Goal: Use online tool/utility: Use online tool/utility

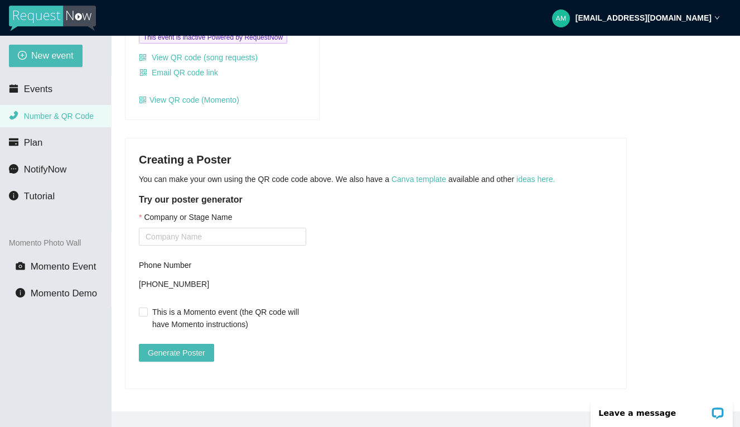
scroll to position [170, 0]
click at [218, 245] on input "Company or Stage Name" at bounding box center [222, 237] width 167 height 18
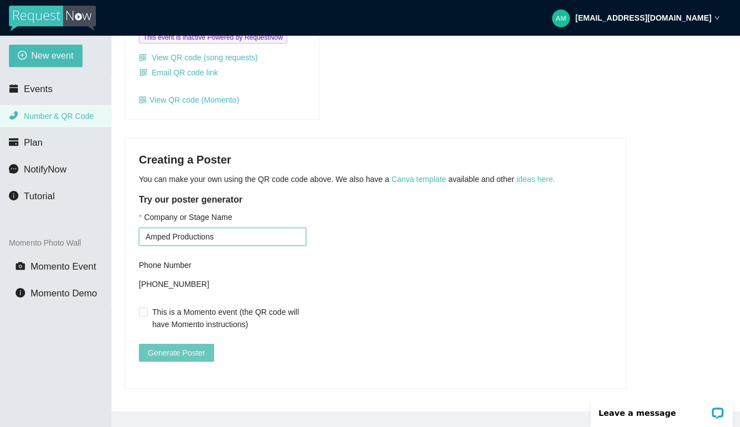
type input "Amped Productions"
click at [185, 359] on span "Generate Poster" at bounding box center [176, 352] width 57 height 12
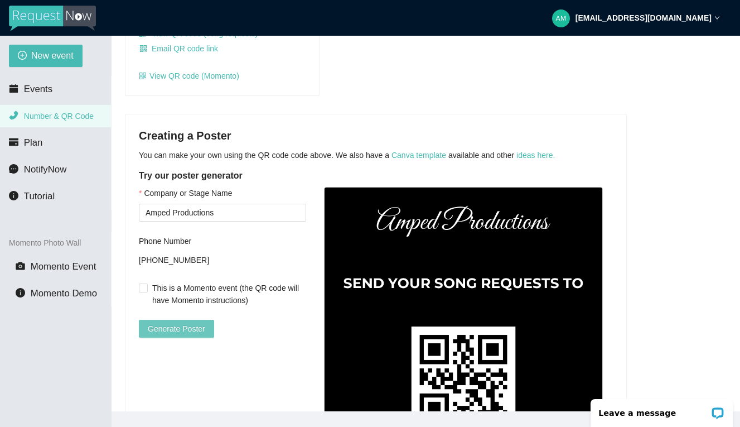
scroll to position [104, 0]
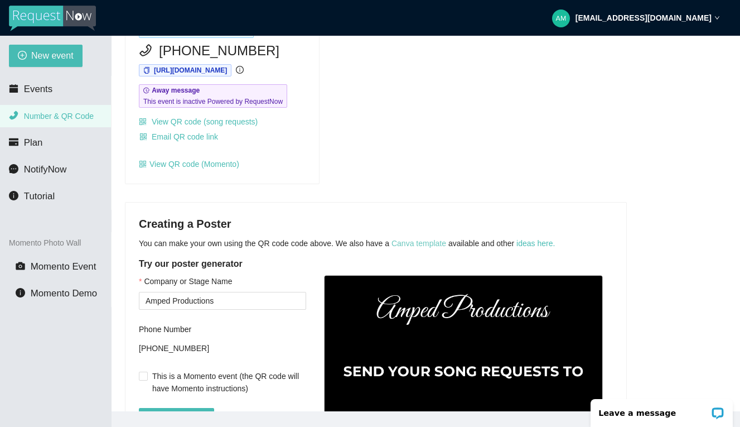
click at [425, 248] on link "Canva template" at bounding box center [419, 243] width 55 height 9
click at [368, 134] on div "Expires [DATE] Amped Productions's number [PHONE_NUMBER] [URL][DOMAIN_NAME] Awa…" at bounding box center [425, 90] width 611 height 189
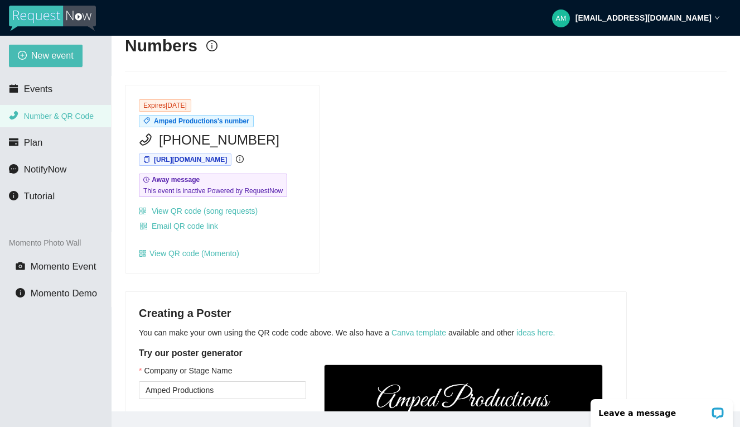
scroll to position [0, 0]
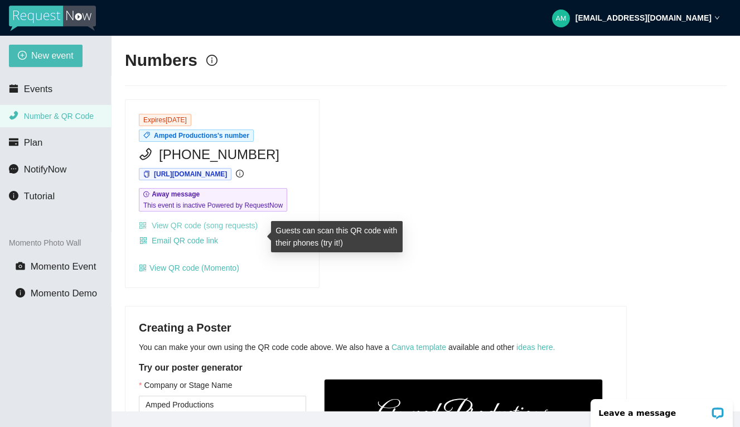
click at [180, 230] on link "View QR code (song requests)" at bounding box center [198, 225] width 119 height 9
